Goal: Task Accomplishment & Management: Manage account settings

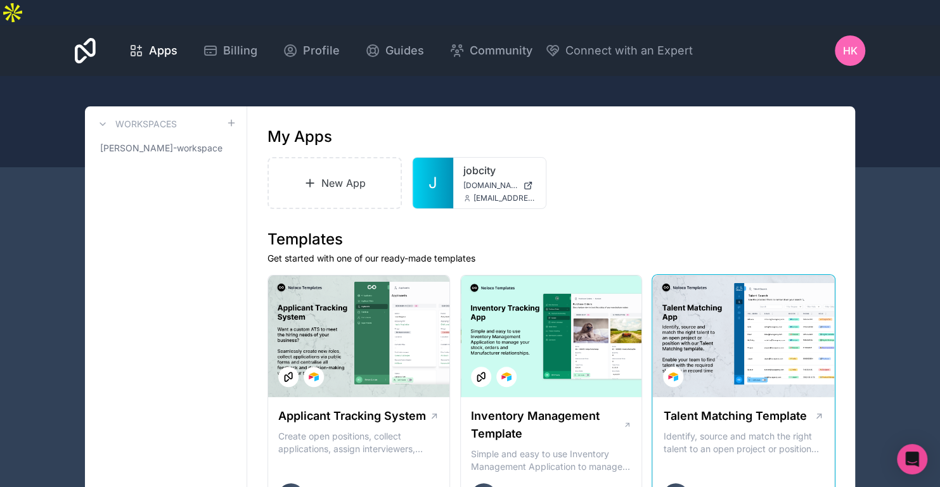
click at [753, 297] on div at bounding box center [743, 337] width 181 height 122
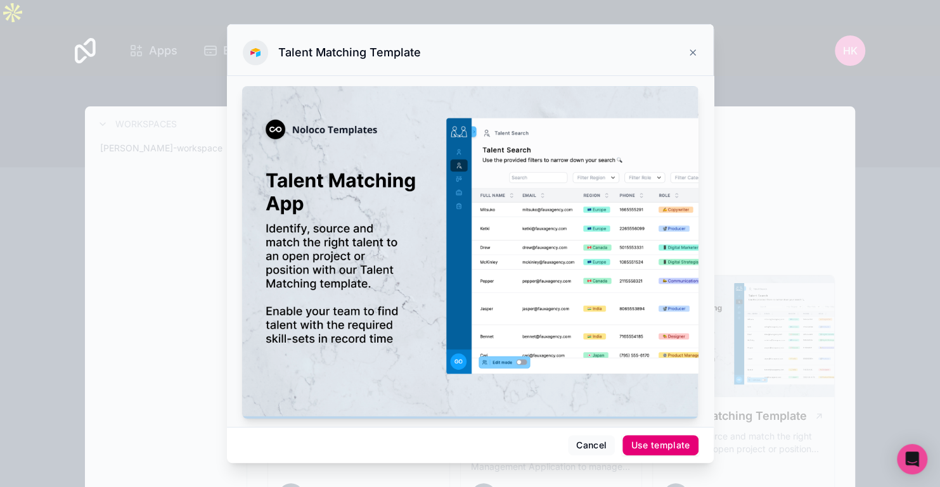
click at [654, 443] on div "Use template" at bounding box center [660, 445] width 59 height 11
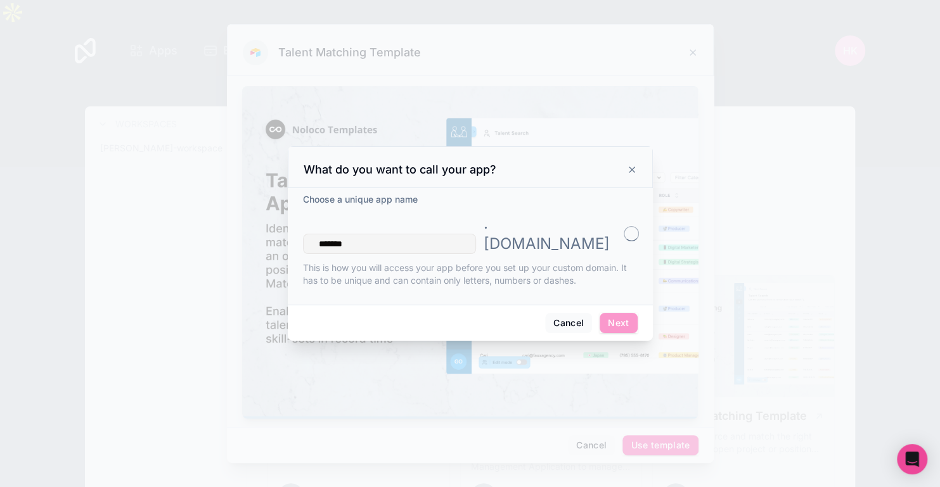
type input "*******"
click at [614, 313] on button "Next" at bounding box center [618, 323] width 37 height 20
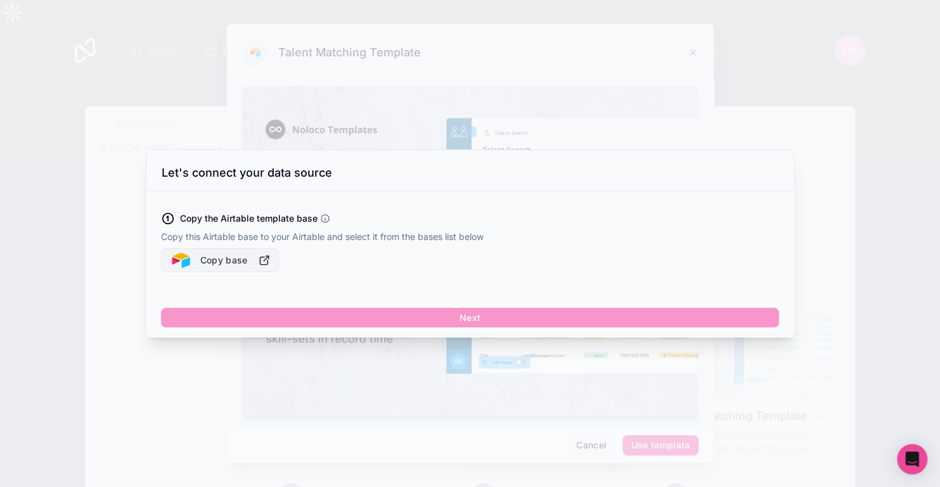
click at [249, 269] on button "Copy base" at bounding box center [220, 260] width 118 height 24
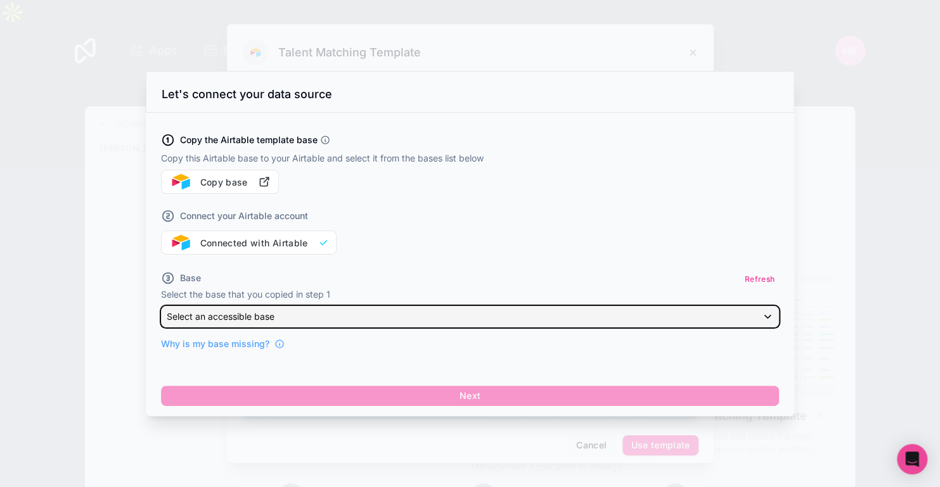
click at [304, 319] on div "Select an accessible base" at bounding box center [470, 317] width 617 height 20
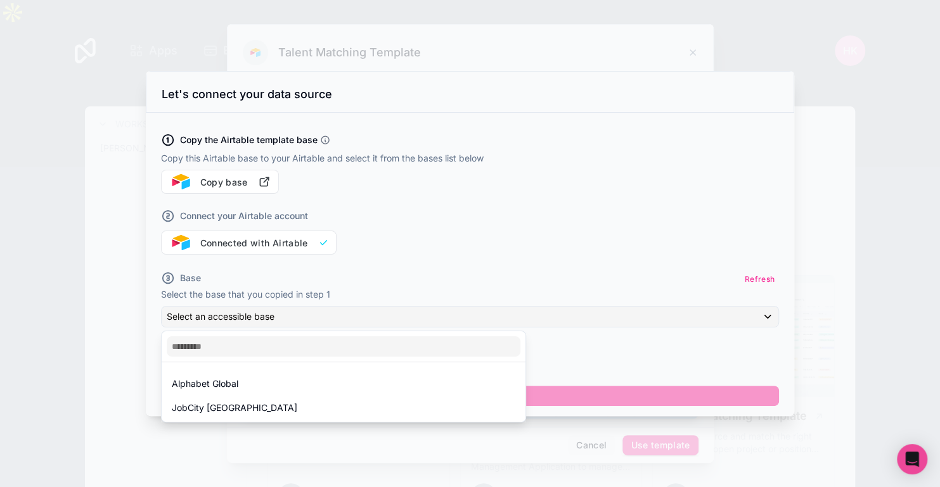
click at [408, 259] on div at bounding box center [470, 243] width 940 height 487
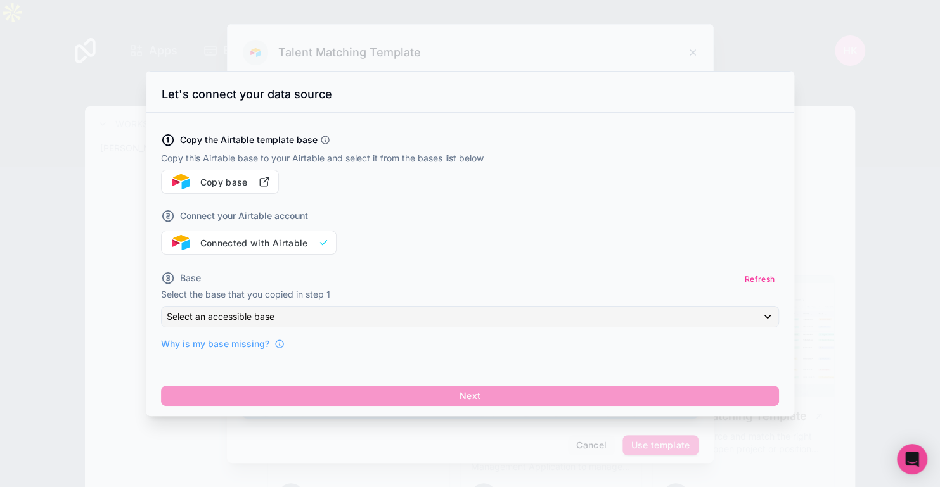
click at [512, 413] on div "Copy the Airtable template base Copy this Airtable base to your Airtable and se…" at bounding box center [470, 265] width 648 height 304
click at [498, 437] on div at bounding box center [470, 243] width 940 height 487
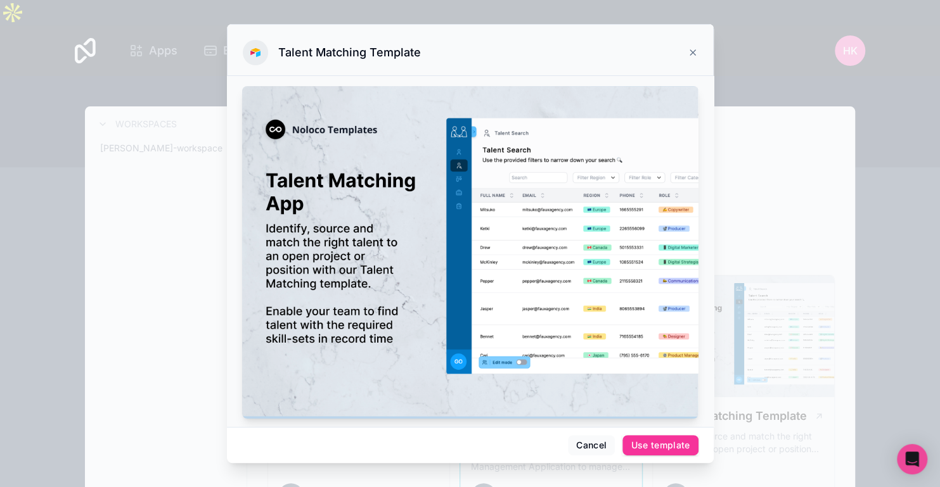
click at [593, 448] on button "Cancel" at bounding box center [591, 445] width 47 height 20
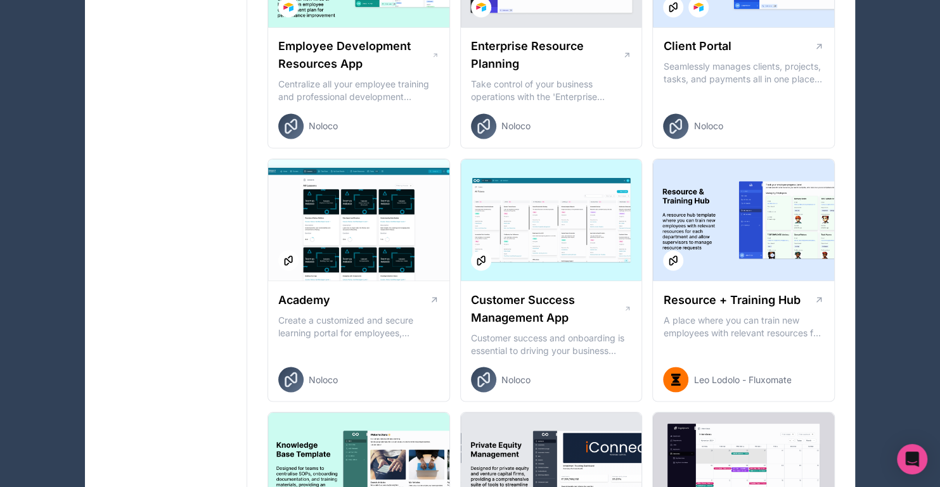
scroll to position [1268, 0]
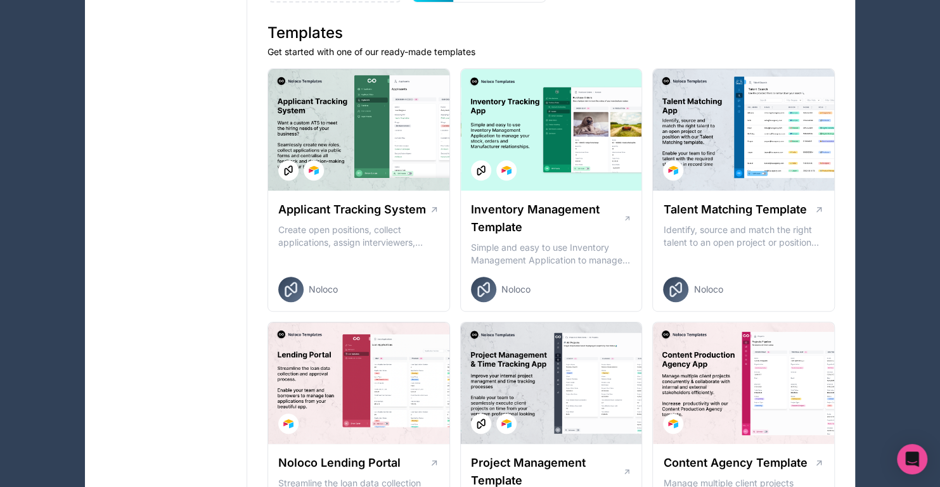
scroll to position [0, 0]
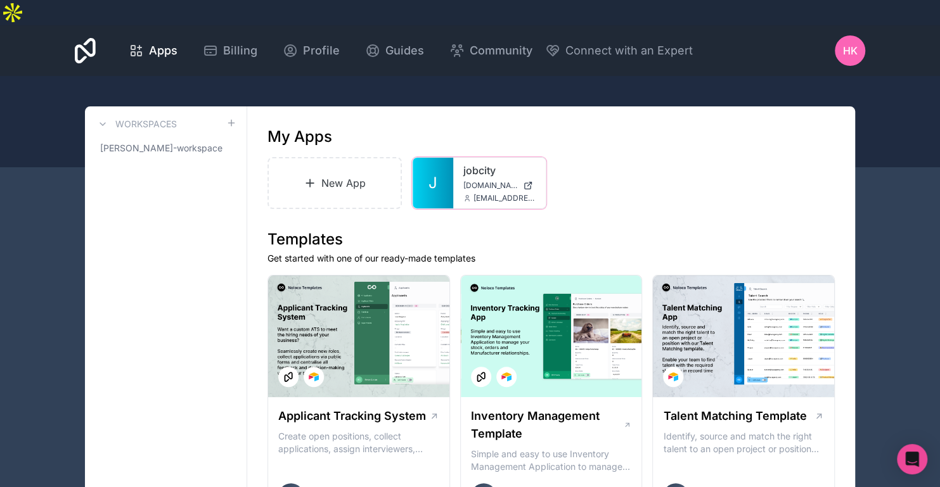
click at [480, 193] on span "[EMAIL_ADDRESS][DOMAIN_NAME]" at bounding box center [505, 198] width 62 height 10
click at [464, 181] on span "[DOMAIN_NAME]" at bounding box center [490, 186] width 55 height 10
click at [248, 39] on link "Billing" at bounding box center [230, 51] width 75 height 28
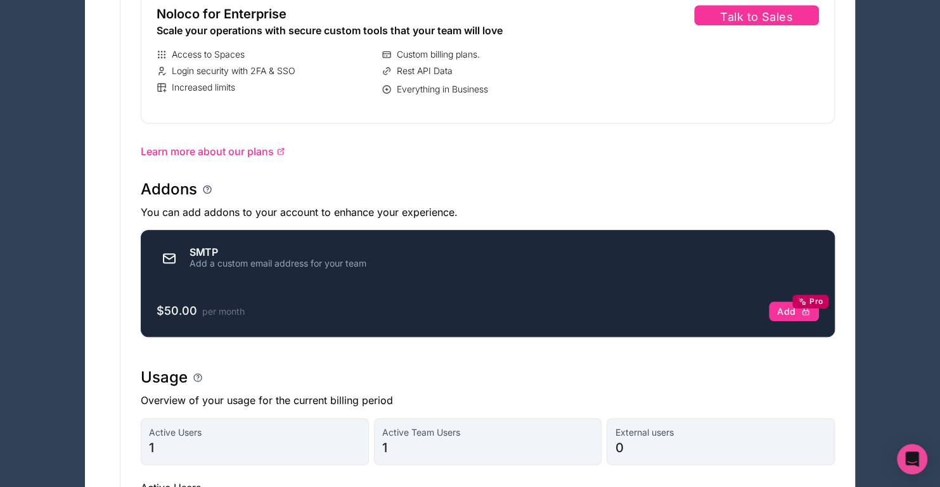
scroll to position [697, 0]
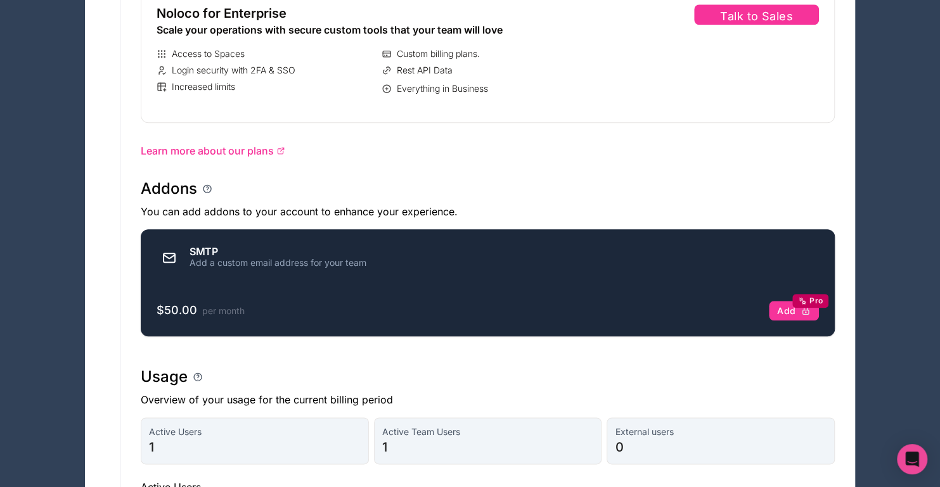
click at [370, 245] on div "SMTP Add a custom email address for your team" at bounding box center [488, 257] width 662 height 25
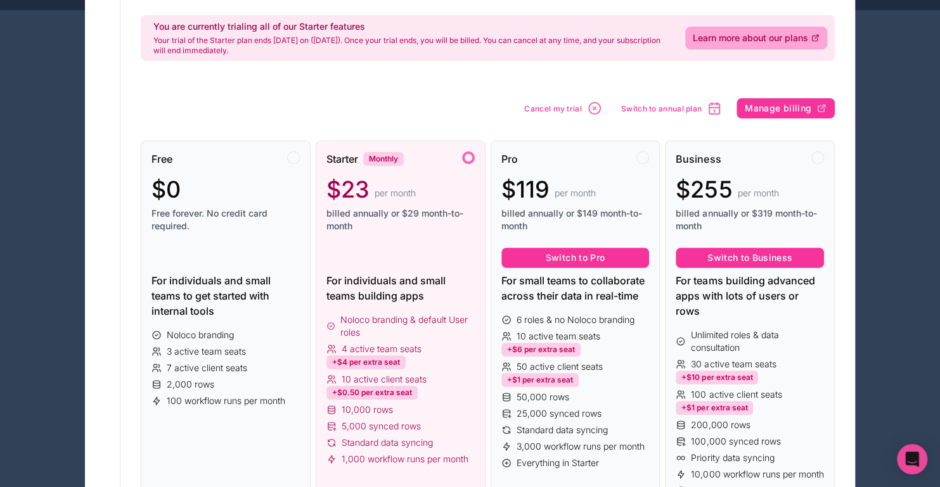
scroll to position [22, 0]
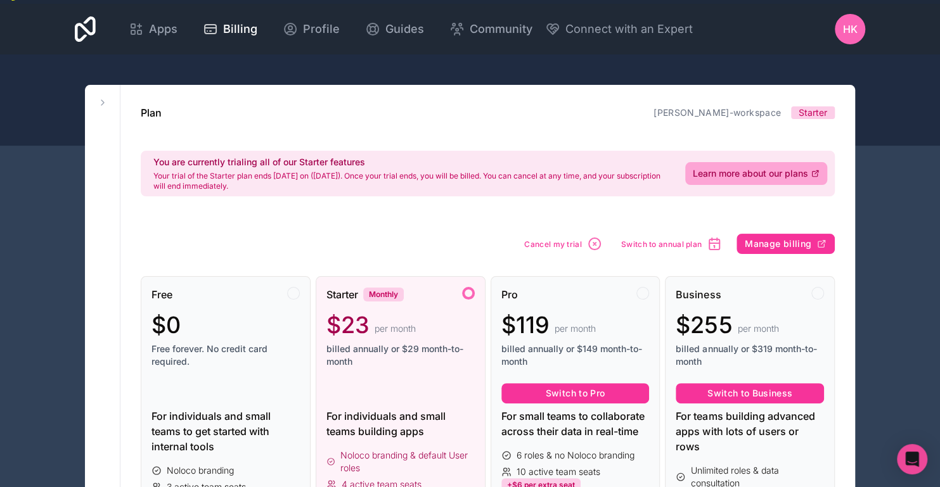
click at [897, 61] on div at bounding box center [470, 100] width 940 height 91
click at [102, 100] on icon at bounding box center [102, 102] width 3 height 5
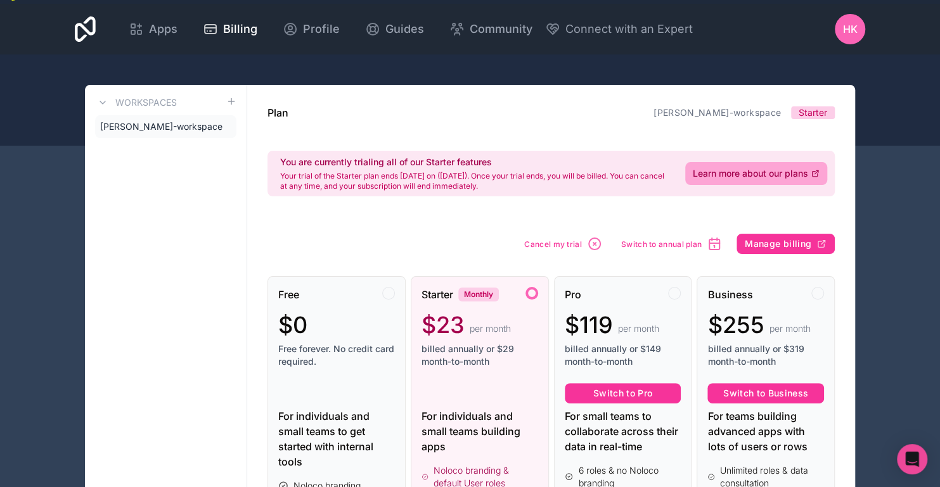
click at [913, 96] on div at bounding box center [470, 100] width 940 height 91
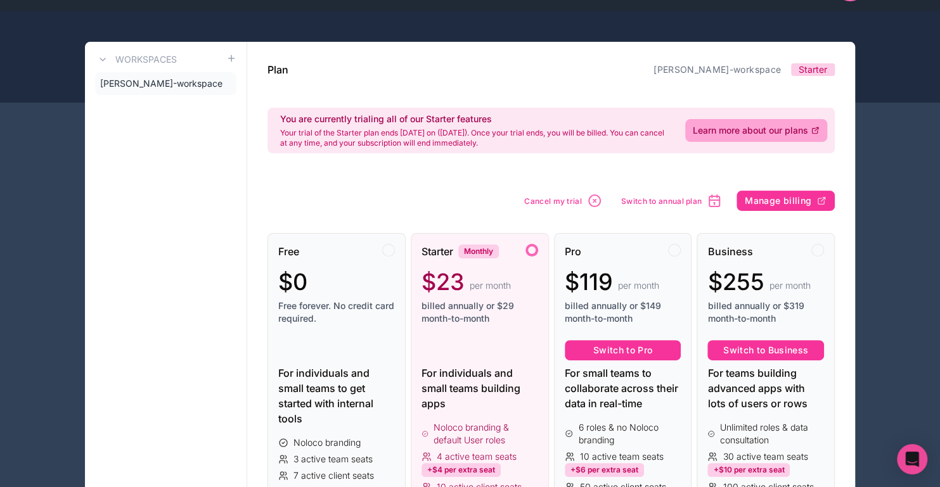
scroll to position [0, 0]
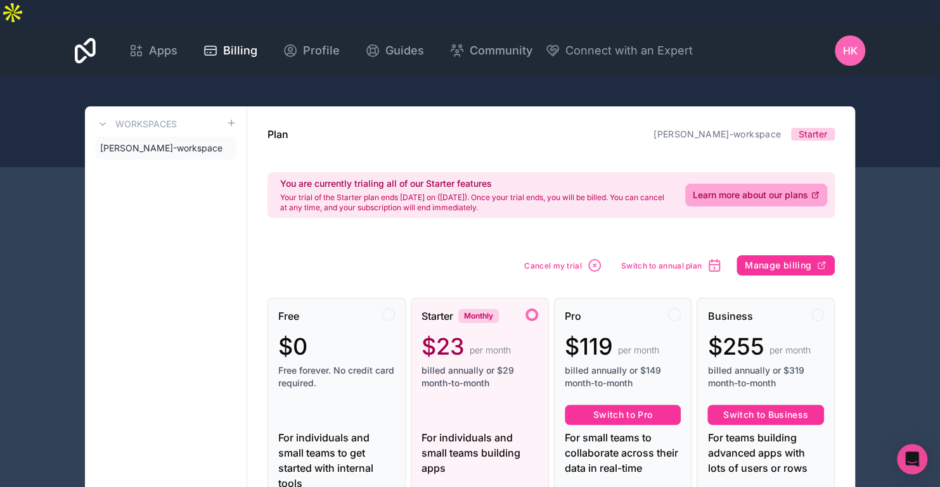
click at [818, 76] on div at bounding box center [470, 121] width 940 height 91
click at [173, 42] on span "Apps" at bounding box center [163, 51] width 29 height 18
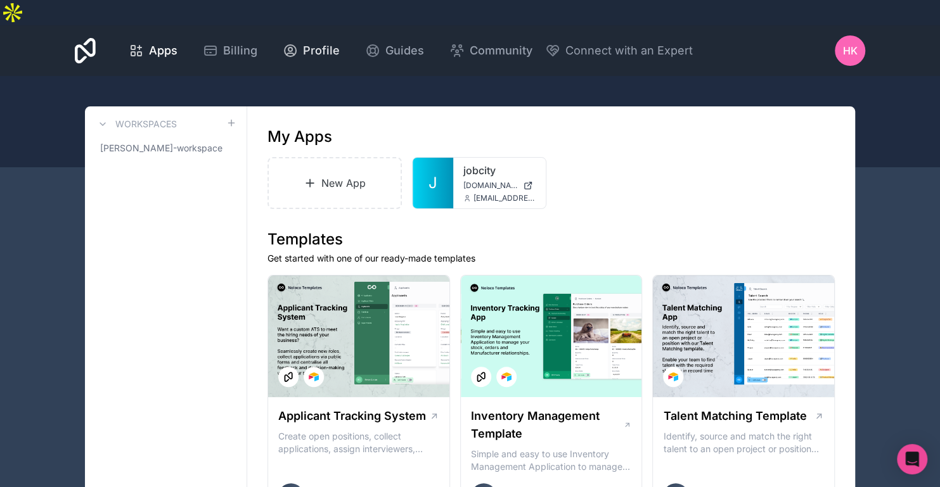
click at [328, 42] on span "Profile" at bounding box center [321, 51] width 37 height 18
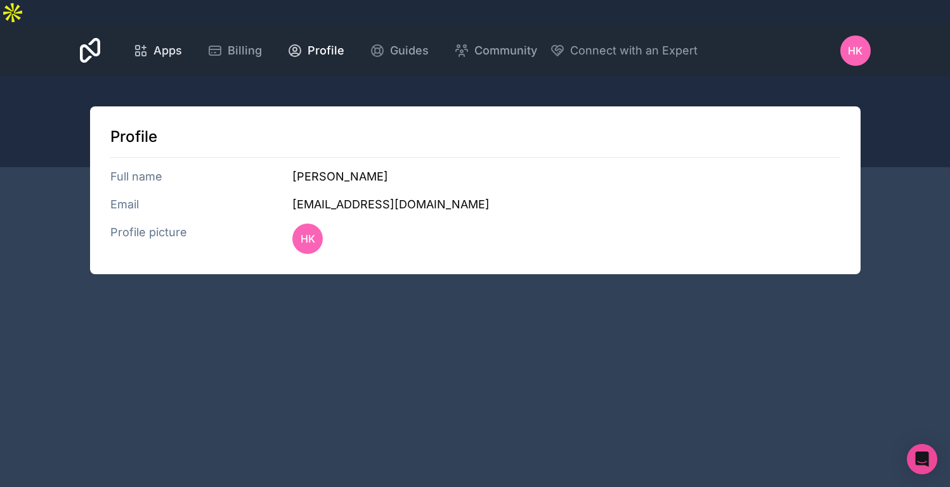
click at [135, 43] on icon at bounding box center [140, 50] width 15 height 15
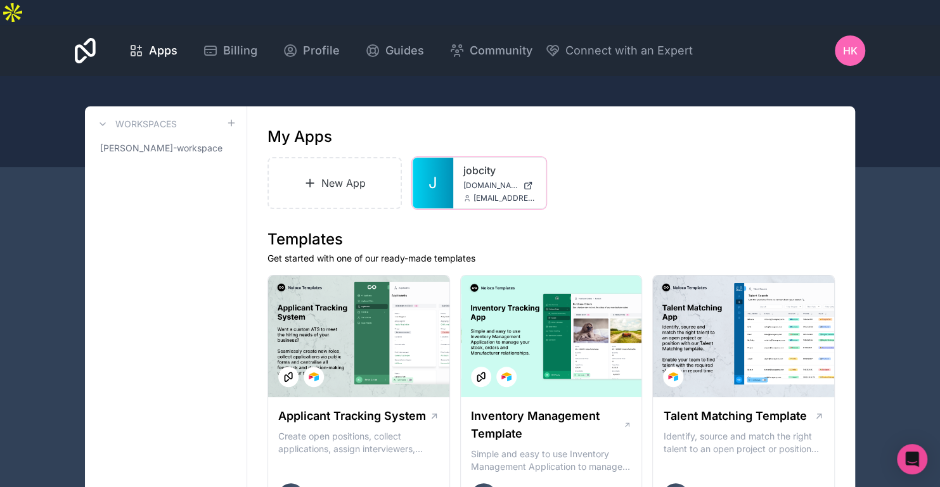
click at [493, 181] on span "[DOMAIN_NAME]" at bounding box center [490, 186] width 55 height 10
click at [214, 43] on icon at bounding box center [210, 50] width 15 height 15
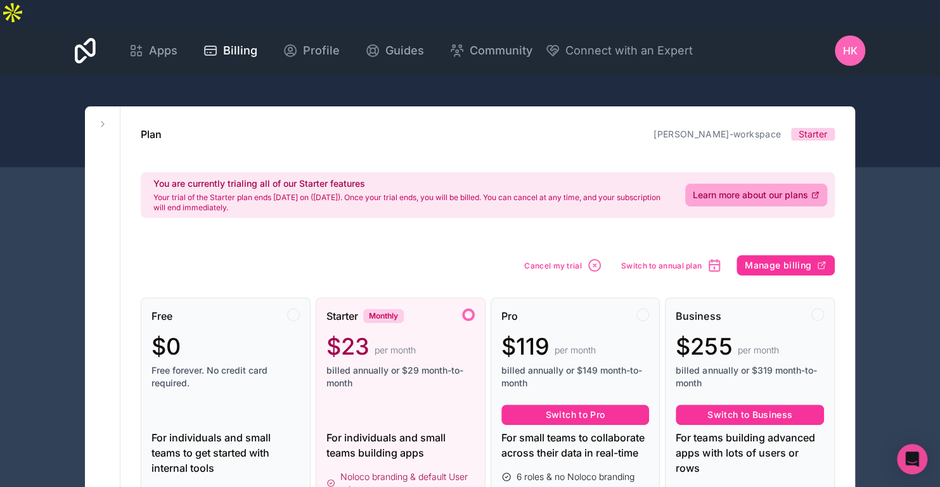
click at [879, 76] on div at bounding box center [470, 121] width 940 height 91
